Goal: Complete application form

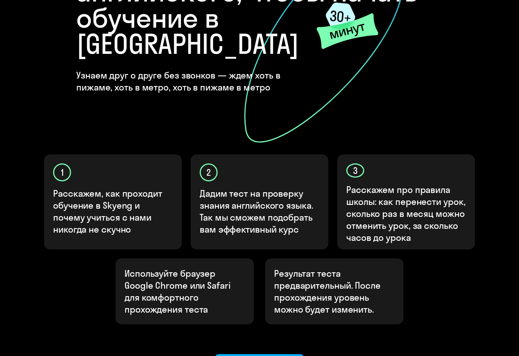
scroll to position [184, 0]
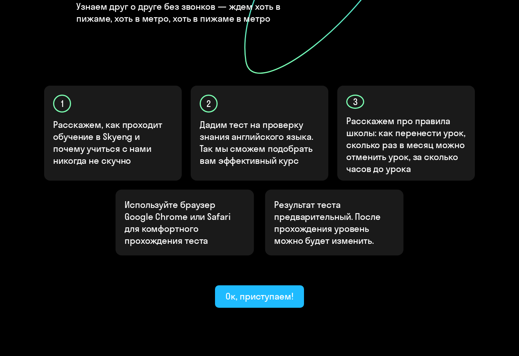
click at [279, 290] on div "Ок, приступаем!" at bounding box center [260, 296] width 68 height 12
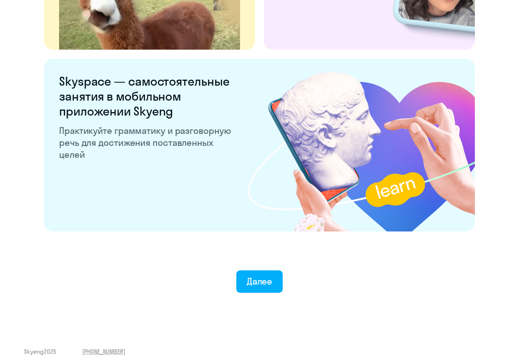
scroll to position [1378, 0]
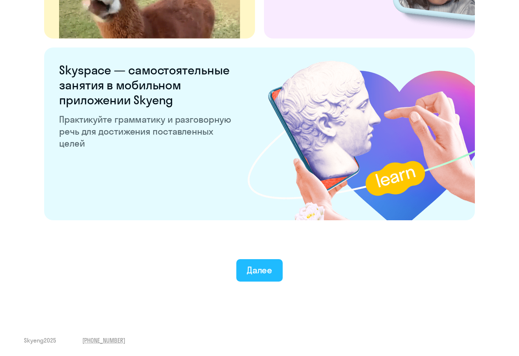
click at [264, 269] on div "Далее" at bounding box center [260, 270] width 26 height 12
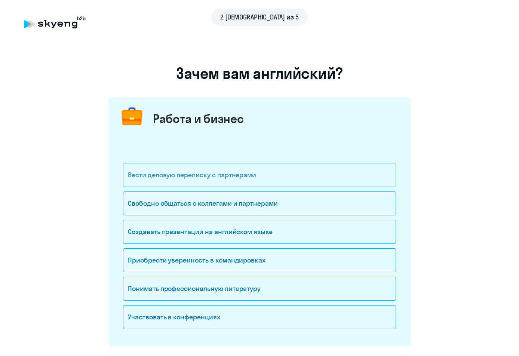
click at [246, 179] on div "Вести деловую переписку с партнерами" at bounding box center [259, 175] width 273 height 24
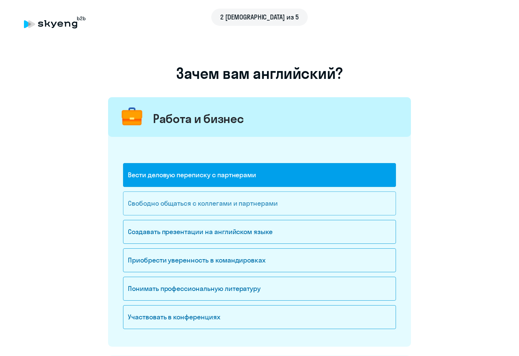
click at [264, 205] on div "Свободно общаться с коллегами и партнерами" at bounding box center [259, 204] width 273 height 24
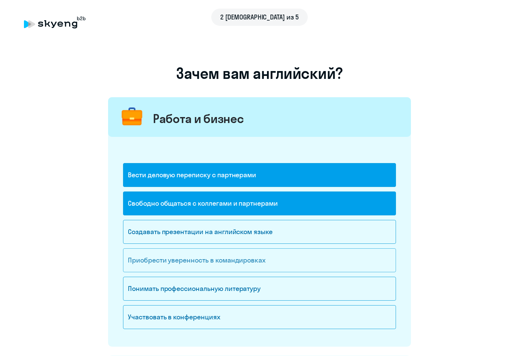
click at [213, 260] on div "Приобрести уверенность в командировках" at bounding box center [259, 260] width 273 height 24
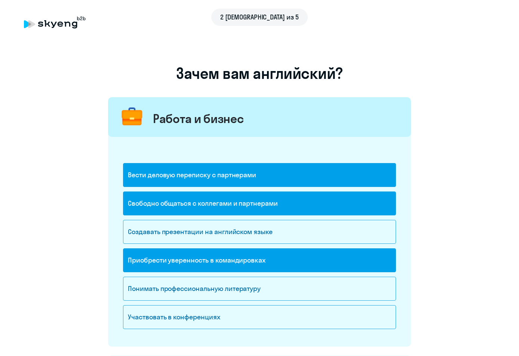
drag, startPoint x: 518, startPoint y: 168, endPoint x: 516, endPoint y: 221, distance: 52.8
click at [516, 221] on div "2 шаг из 5 Зачем вам [DEMOGRAPHIC_DATA]? Работа и бизнес Вести деловую переписк…" at bounding box center [259, 357] width 519 height 714
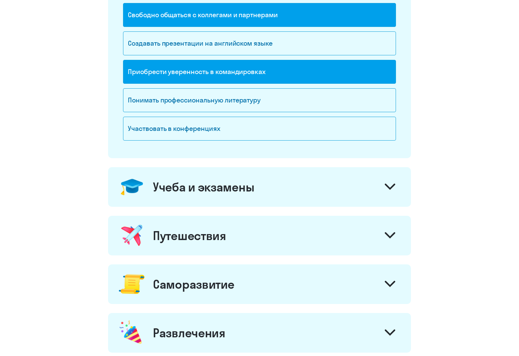
scroll to position [195, 0]
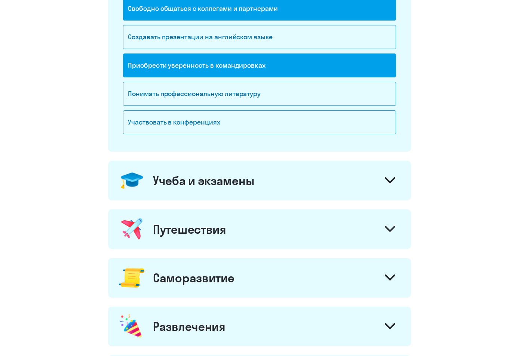
click at [388, 180] on icon at bounding box center [390, 180] width 9 height 4
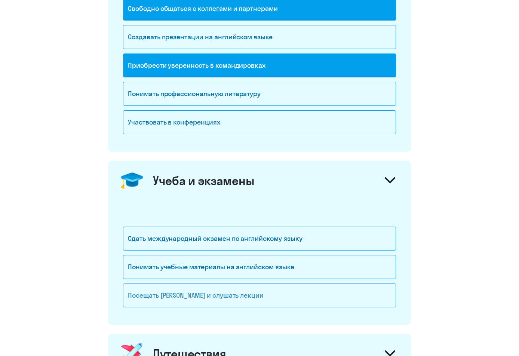
click at [186, 297] on div "Посещать [PERSON_NAME] и слушать лекции" at bounding box center [259, 296] width 273 height 24
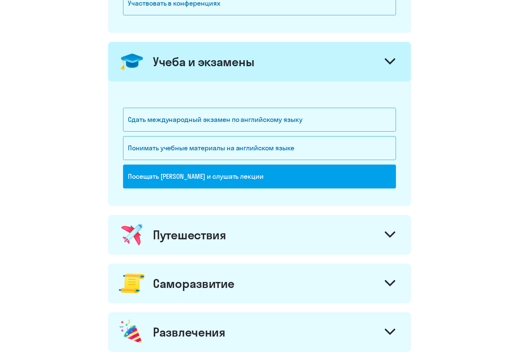
scroll to position [316, 0]
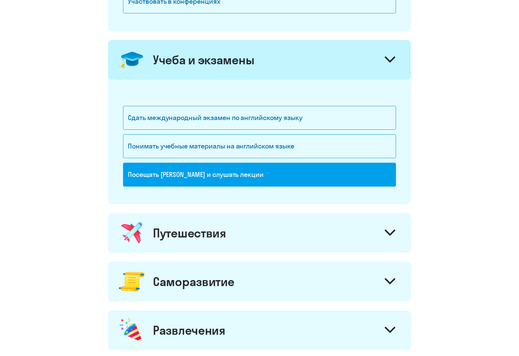
click at [384, 229] on div at bounding box center [390, 234] width 18 height 18
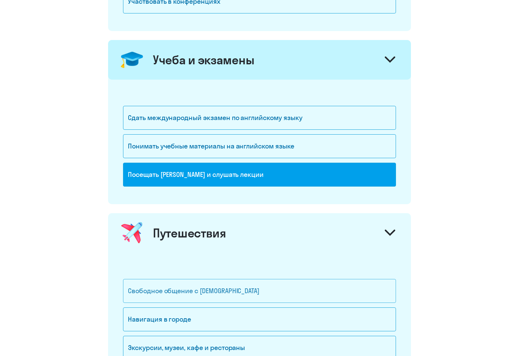
click at [191, 292] on div "Свободное общение с [DEMOGRAPHIC_DATA]" at bounding box center [259, 291] width 273 height 24
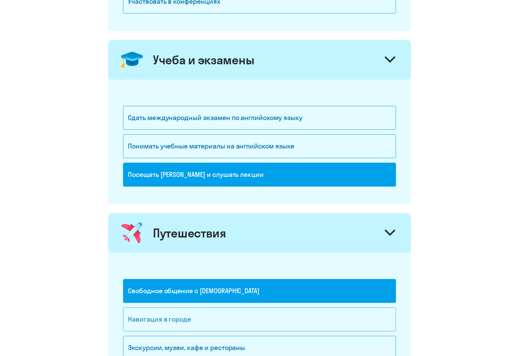
click at [174, 321] on div "Навигация в городе" at bounding box center [259, 320] width 273 height 24
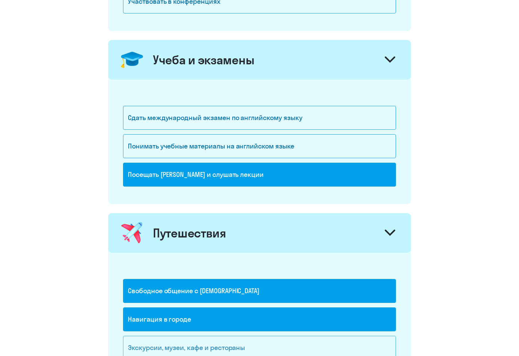
click at [175, 344] on div "Экскурсии, музеи, кафе и рестораны" at bounding box center [259, 348] width 273 height 24
drag, startPoint x: 175, startPoint y: 344, endPoint x: 193, endPoint y: 344, distance: 17.6
click at [175, 344] on div "Экскурсии, музеи, кафе и рестораны" at bounding box center [259, 348] width 273 height 24
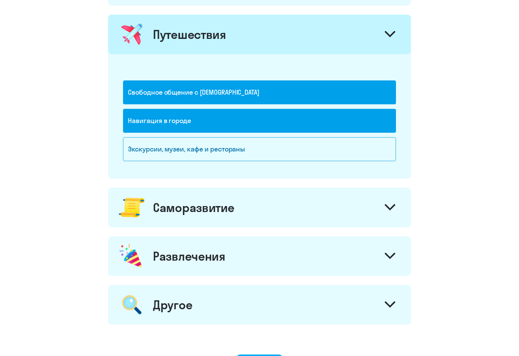
scroll to position [516, 0]
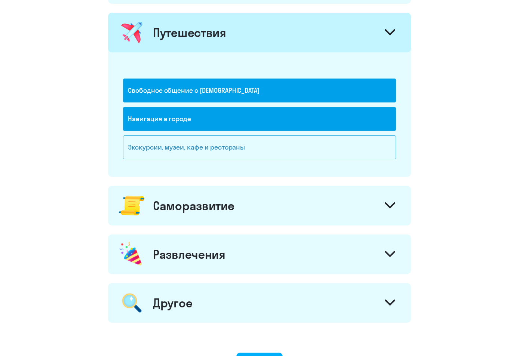
click at [357, 153] on div "Экскурсии, музеи, кафе и рестораны" at bounding box center [259, 147] width 273 height 24
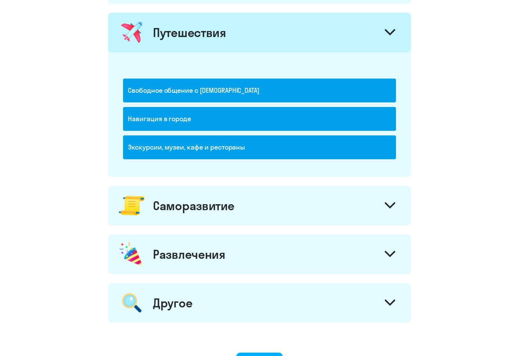
click at [389, 205] on icon at bounding box center [390, 205] width 10 height 6
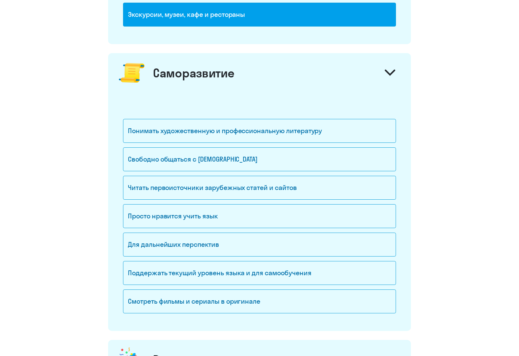
scroll to position [673, 0]
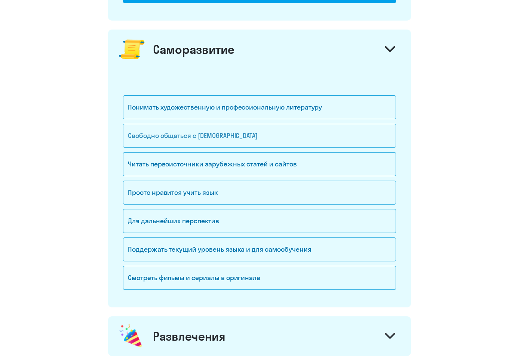
click at [182, 140] on div "Свободно общаться с [DEMOGRAPHIC_DATA]" at bounding box center [259, 136] width 273 height 24
click at [269, 129] on div "Свободно общаться с [DEMOGRAPHIC_DATA]" at bounding box center [259, 136] width 273 height 24
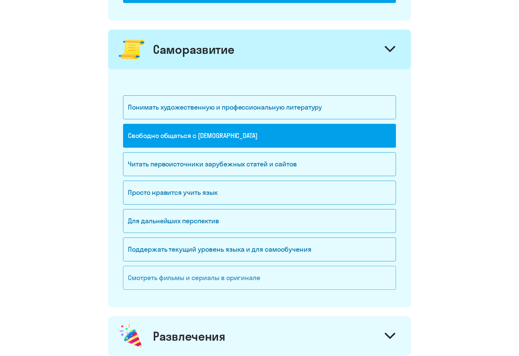
click at [147, 280] on div "Смотреть фильмы и сериалы в оригинале" at bounding box center [259, 278] width 273 height 24
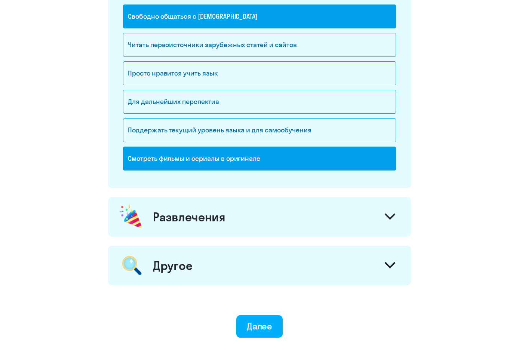
scroll to position [821, 0]
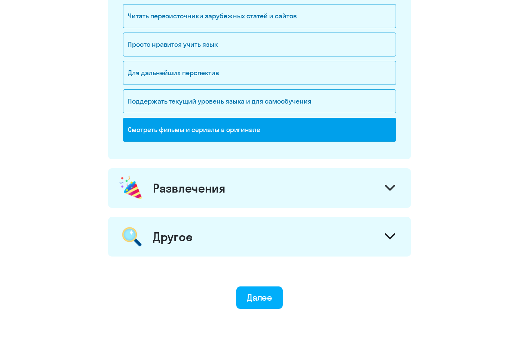
click at [389, 184] on div at bounding box center [390, 189] width 18 height 18
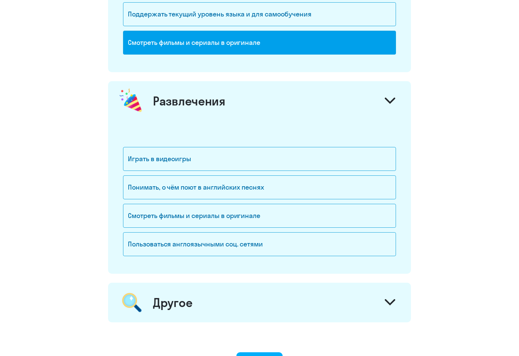
scroll to position [923, 0]
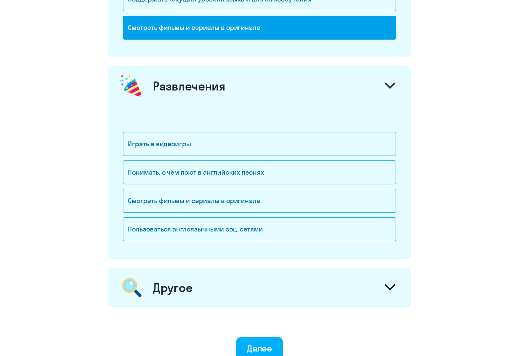
click at [388, 286] on icon at bounding box center [390, 287] width 10 height 6
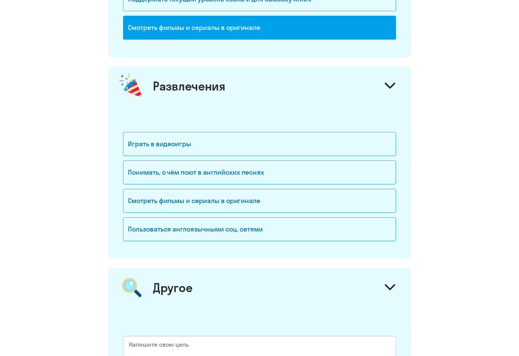
scroll to position [1093, 0]
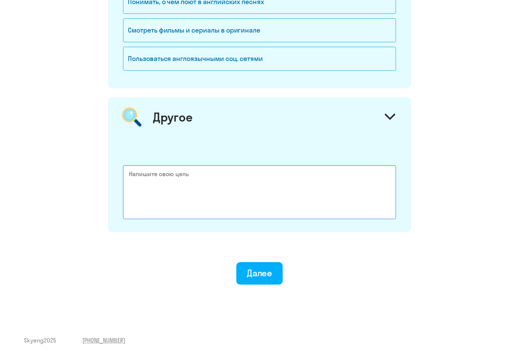
click at [147, 173] on textarea at bounding box center [259, 192] width 273 height 54
type textarea "W"
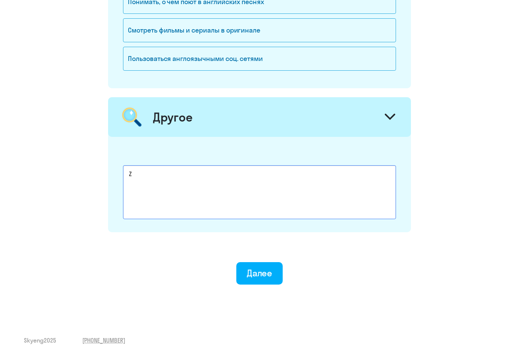
type textarea "Z"
drag, startPoint x: 132, startPoint y: 173, endPoint x: 126, endPoint y: 174, distance: 5.4
click at [126, 174] on textarea "Я всегда хотела свободно говоритьпо-английски" at bounding box center [259, 192] width 273 height 54
click at [271, 172] on textarea "всегда хотела свободно говоритьпо-английскиЯЯ" at bounding box center [259, 192] width 273 height 54
click at [129, 177] on textarea "всегда хотела свободно говоритьпо-английски" at bounding box center [259, 192] width 273 height 54
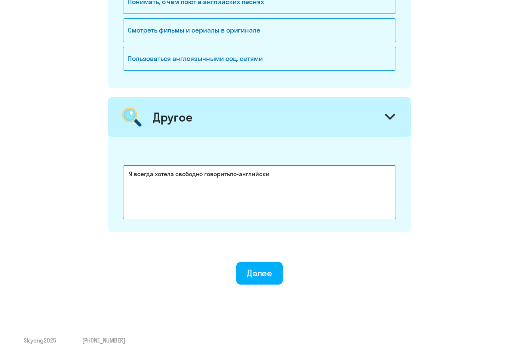
click at [229, 175] on textarea "Я всегда хотела свободно говоритьпо-английски" at bounding box center [259, 192] width 273 height 54
click at [283, 172] on textarea "Я всегда хотела свободно говорить по-английски" at bounding box center [259, 192] width 273 height 54
click at [143, 184] on textarea "Я всегда хотела свободно говорить по-английски, но каждый раз, когнда приступал…" at bounding box center [259, 192] width 273 height 54
click at [135, 184] on textarea "Я всегда хотела свободно говорить по-английски, но каждый раз, когнда приступал…" at bounding box center [259, 192] width 273 height 54
click at [154, 184] on textarea "Я всегда хотела свободно говорить по-английски, но каждый раз, когнда приступал…" at bounding box center [259, 192] width 273 height 54
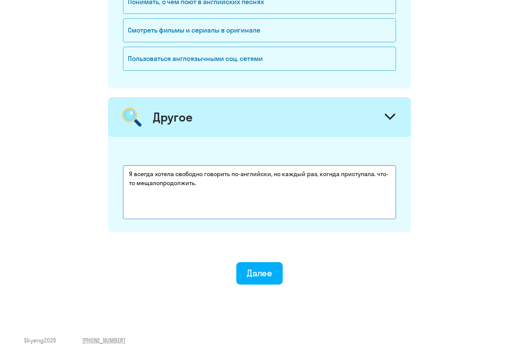
click at [159, 183] on textarea "Я всегда хотела свободно говорить по-английски, но каждый раз, когнда приступал…" at bounding box center [259, 192] width 273 height 54
click at [152, 183] on textarea "Я всегда хотела свободно говорить по-английски, но каждый раз, когнда приступал…" at bounding box center [259, 192] width 273 height 54
click at [210, 183] on textarea "Я всегда хотела свободно говорить по-английски, но каждый раз, когнда приступал…" at bounding box center [259, 192] width 273 height 54
click at [258, 183] on textarea "Я всегда хотела свободно говорить по-английски, но каждый раз, когнда приступал…" at bounding box center [259, 192] width 273 height 54
click at [282, 185] on textarea "Я всегда хотела свободно говорить по-английски, но каждый раз, когнда приступал…" at bounding box center [259, 192] width 273 height 54
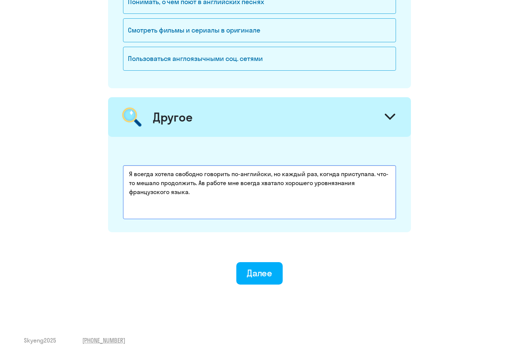
click at [333, 175] on textarea "Я всегда хотела свободно говорить по-английски, но каждый раз, когнда приступал…" at bounding box center [259, 192] width 273 height 54
click at [330, 174] on textarea "Я всегда хотела свободно говорить по-английски, но каждый раз, когнда приступал…" at bounding box center [259, 192] width 273 height 54
click at [325, 184] on textarea "Я всегда хотела свободно говорить по-английски, но каждый раз, когда приступала…" at bounding box center [259, 192] width 273 height 54
click at [152, 194] on textarea "Я всегда хотела свободно говорить по-английски, но каждый раз, когда приступала…" at bounding box center [259, 192] width 273 height 54
click at [194, 183] on textarea "Я всегда хотела свободно говорить по-английски, но каждый раз, когда приступала…" at bounding box center [259, 192] width 273 height 54
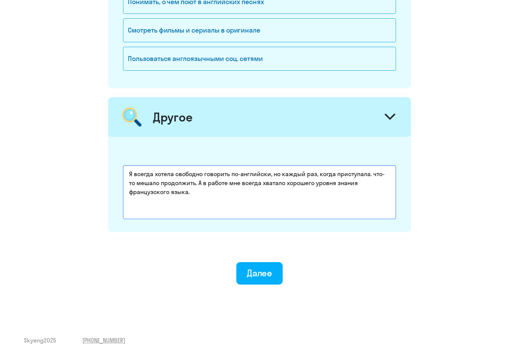
click at [200, 193] on textarea "Я всегда хотела свободно говорить по-английски, но каждый раз, когда приступала…" at bounding box center [259, 192] width 273 height 54
click at [245, 193] on textarea "Я всегда хотела свободно говорить по-английски, но каждый раз, когда приступала…" at bounding box center [259, 192] width 273 height 54
click at [225, 193] on textarea "Я всегда хотела свободно говорить по-английски, но каждый раз, когда приступала…" at bounding box center [259, 192] width 273 height 54
click at [292, 195] on textarea "Я всегда хотела свободно говорить по-английски, но каждый раз, когда приступала…" at bounding box center [259, 192] width 273 height 54
click at [334, 193] on textarea "Я всегда хотела свободно говорить по-английски, но каждый раз, когда приступала…" at bounding box center [259, 192] width 273 height 54
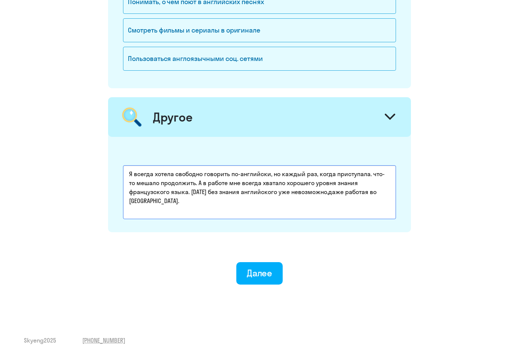
click at [334, 193] on textarea "Я всегда хотела свободно говорить по-английски, но каждый раз, когда приступала…" at bounding box center [259, 192] width 273 height 54
click at [335, 193] on textarea "Я всегда хотела свободно говорить по-английски, но каждый раз, когда приступала…" at bounding box center [259, 192] width 273 height 54
click at [205, 201] on textarea "Я всегда хотела свободно говорить по-английски, но каждый раз, когда приступала…" at bounding box center [259, 192] width 273 height 54
click at [336, 194] on textarea "Я всегда хотела свободно говорить по-английски, но каждый раз, когда приступала…" at bounding box center [259, 192] width 273 height 54
click at [205, 201] on textarea "Я всегда хотела свободно говорить по-английски, но каждый раз, когда приступала…" at bounding box center [259, 192] width 273 height 54
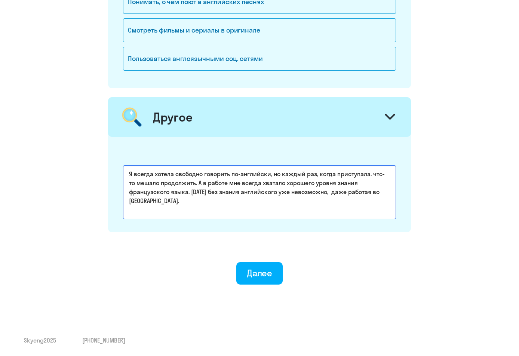
click at [285, 192] on textarea "Я всегда хотела свободно говорить по-английски, но каждый раз, когда приступала…" at bounding box center [259, 192] width 273 height 54
click at [215, 191] on textarea "Я всегда хотела свободно говорить по-английски, но каждый раз, когда приступала…" at bounding box center [259, 192] width 273 height 54
type textarea "Я всегда хотела свободно говорить по-английски, но каждый раз, когда приступала…"
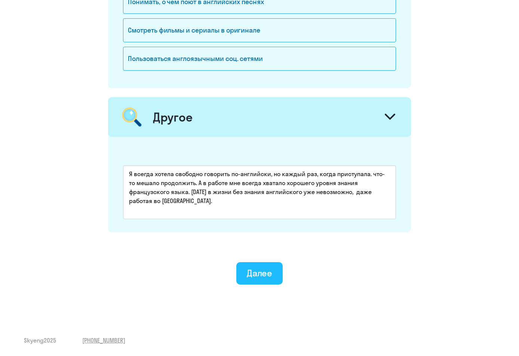
click at [263, 273] on div "Далее" at bounding box center [260, 273] width 26 height 12
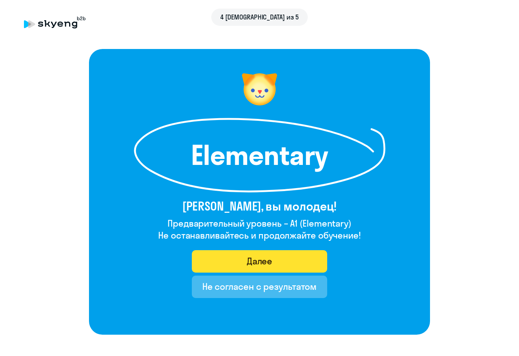
click at [264, 263] on div "Далее" at bounding box center [260, 261] width 26 height 12
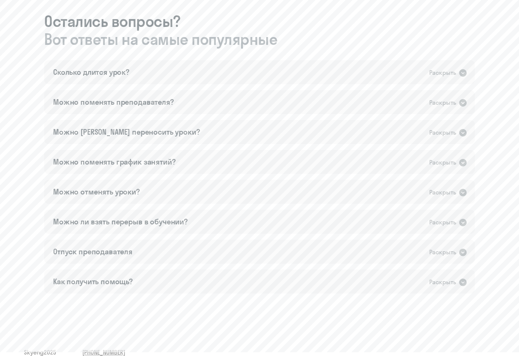
scroll to position [426, 0]
